Goal: Book appointment/travel/reservation

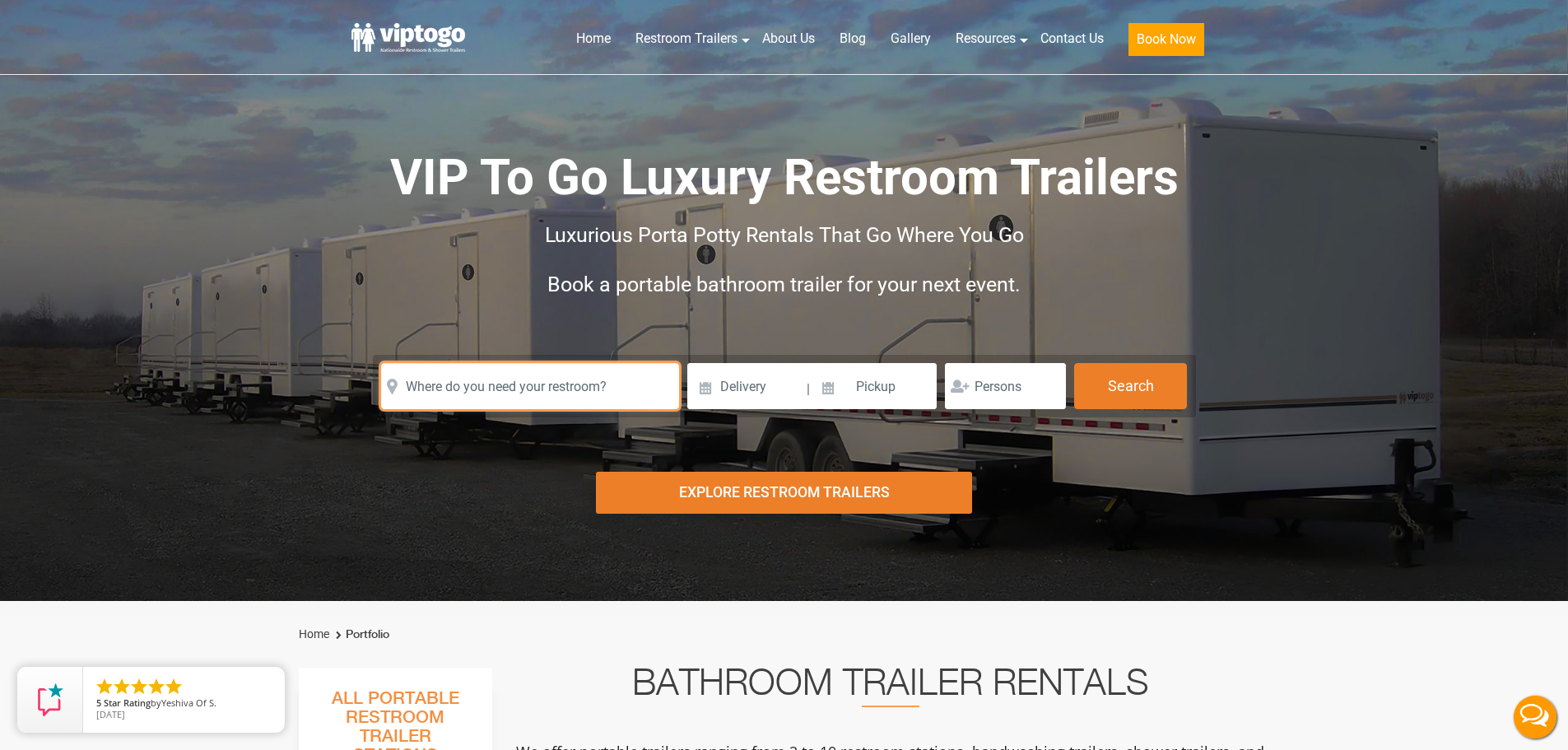
paste input "[STREET_ADDRESS]"
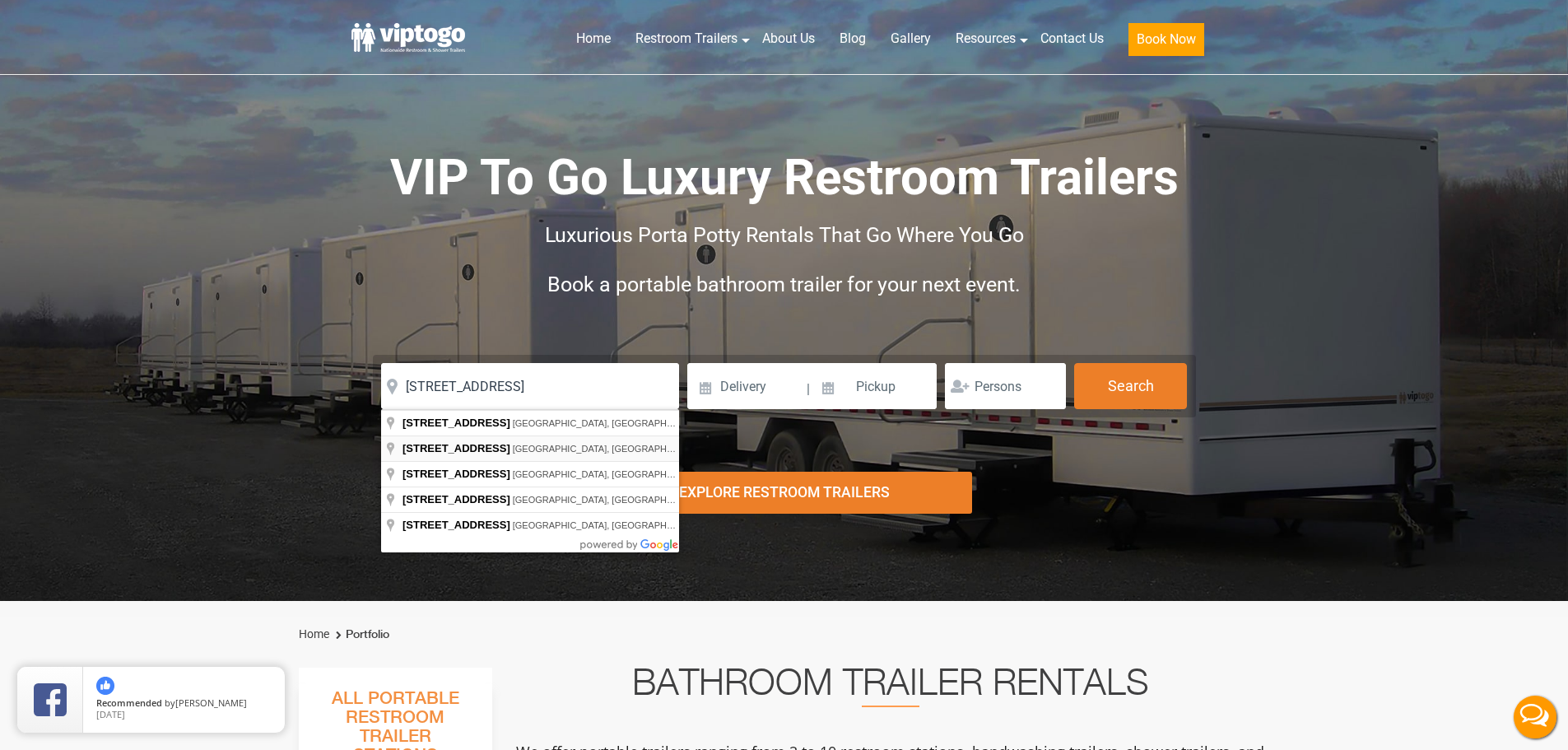
type input "[STREET_ADDRESS]"
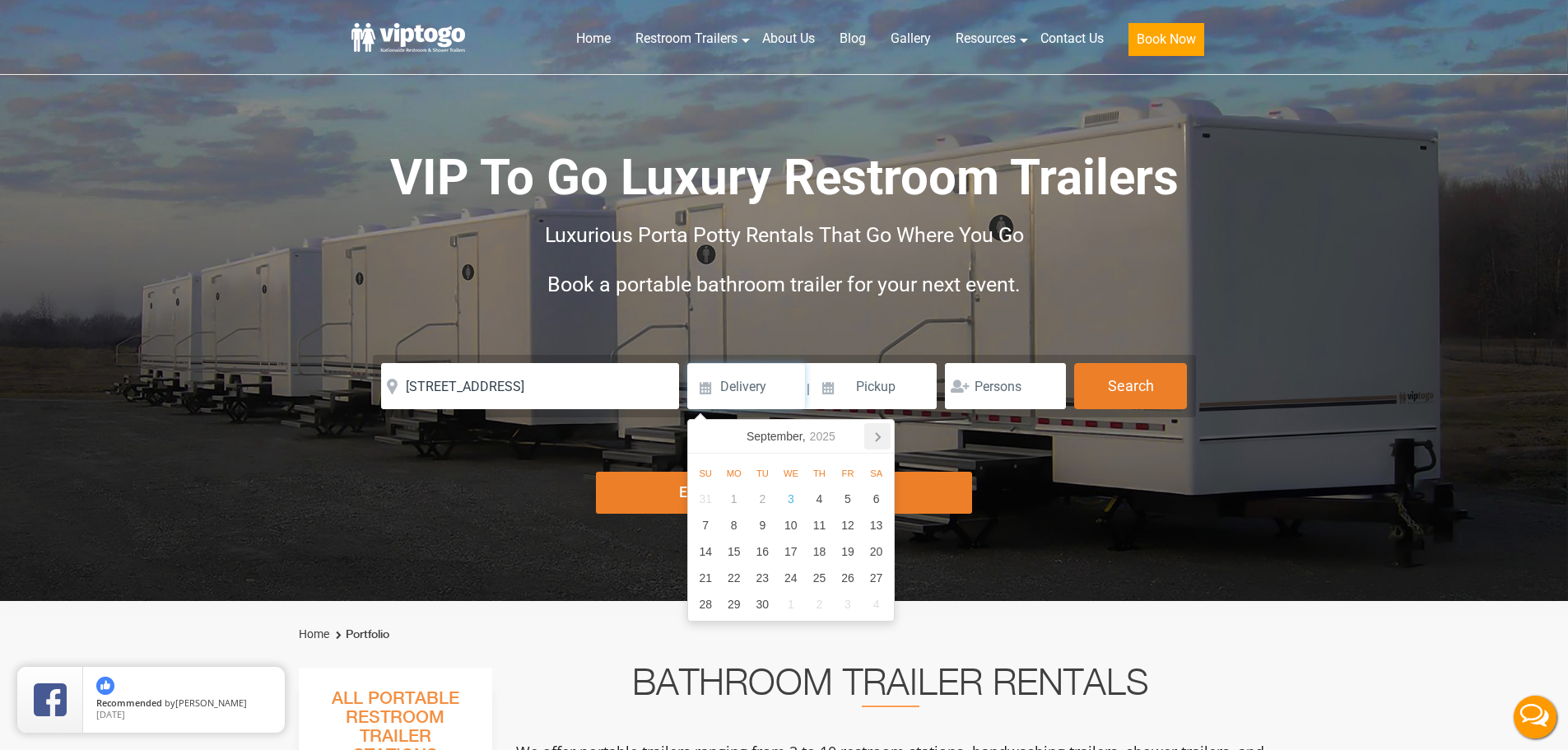
click at [882, 434] on icon at bounding box center [877, 436] width 26 height 26
click at [852, 529] on div "10" at bounding box center [848, 525] width 29 height 26
type input "[DATE]"
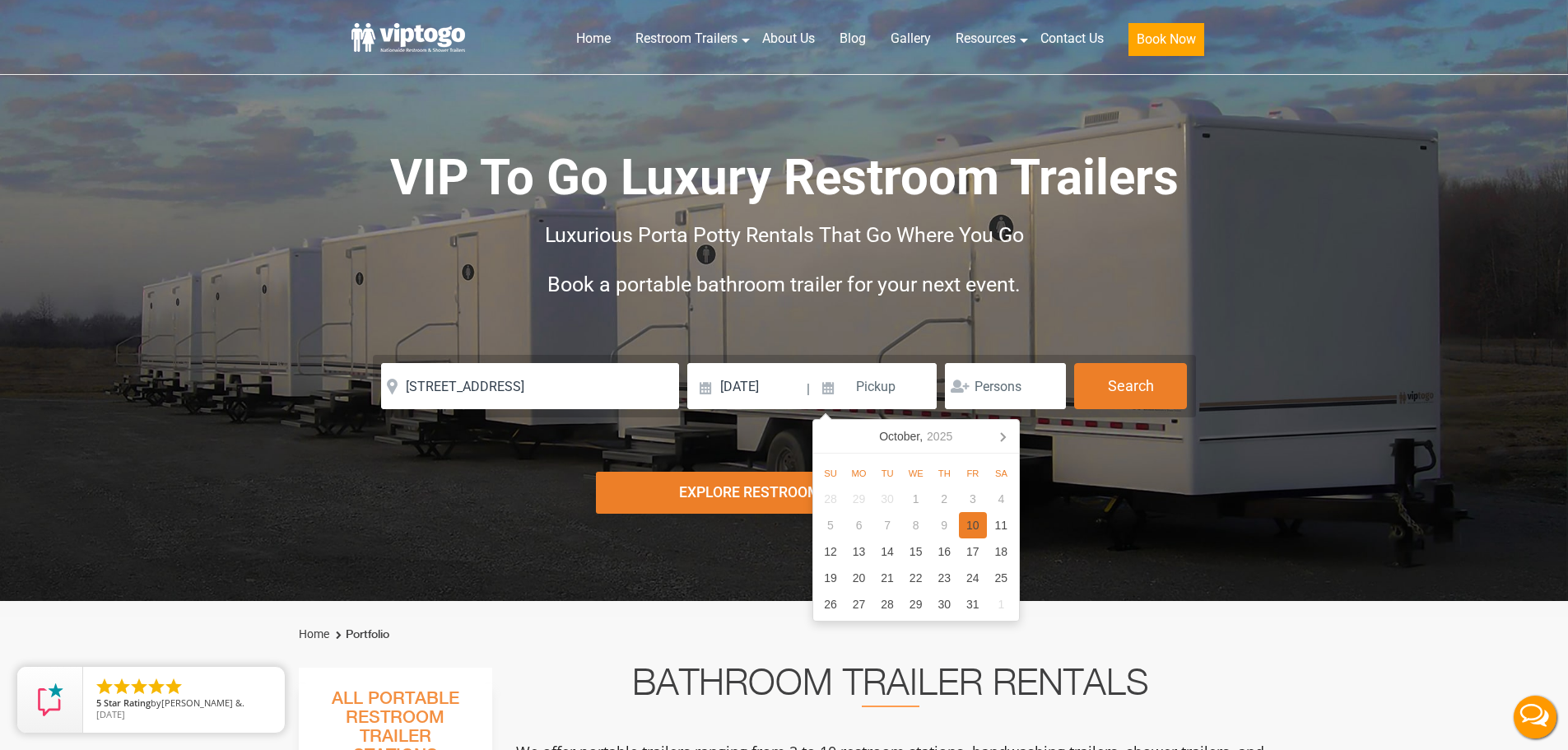
click at [983, 529] on div "10" at bounding box center [973, 525] width 29 height 26
type input "[DATE]"
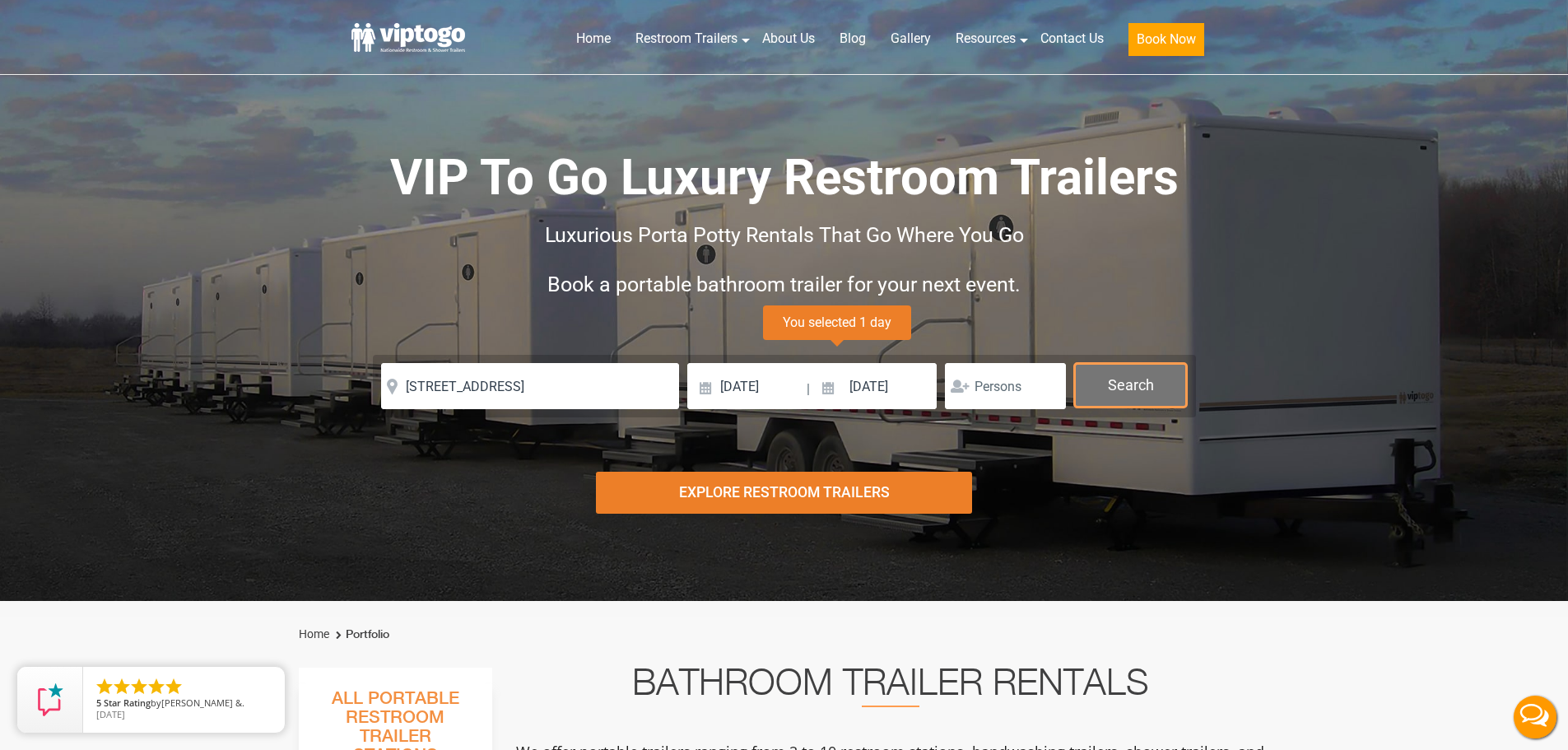
click at [1137, 375] on button "Search" at bounding box center [1130, 386] width 113 height 45
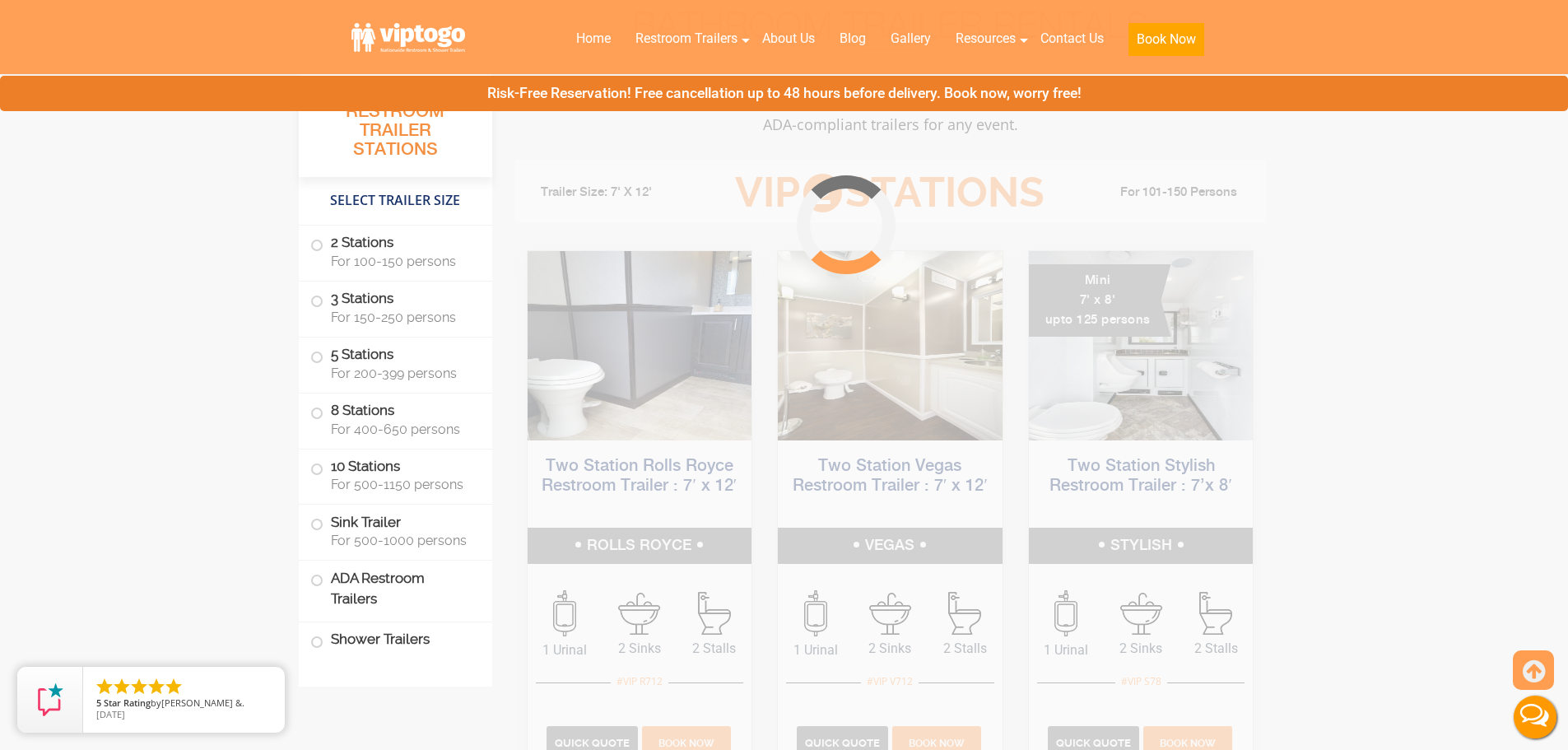
scroll to position [667, 0]
